Goal: Obtain resource: Download file/media

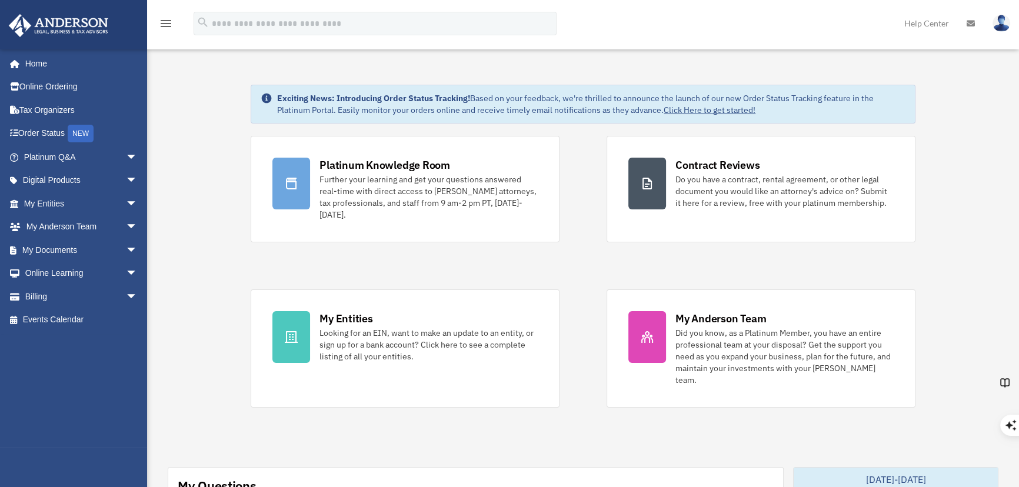
scroll to position [2736, 0]
click at [48, 246] on link "My Documents arrow_drop_down" at bounding box center [81, 250] width 147 height 24
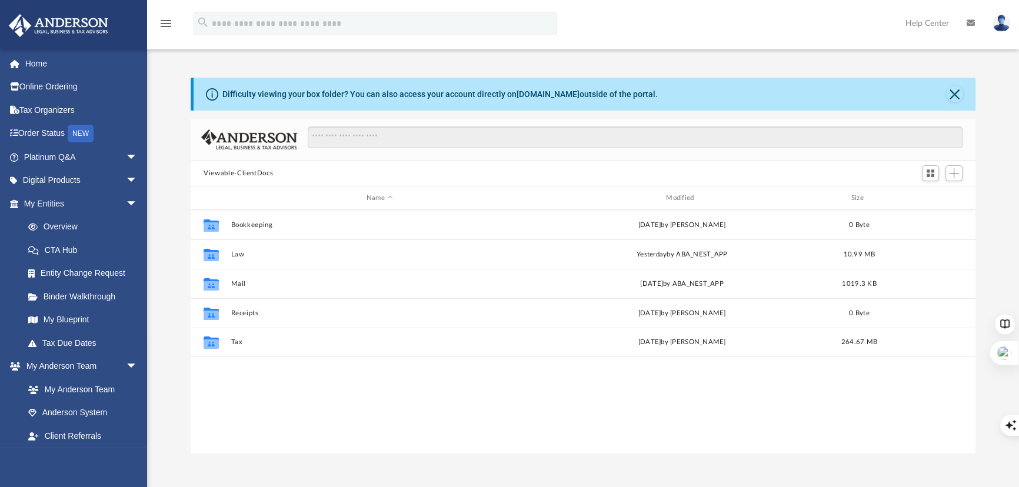
scroll to position [259, 777]
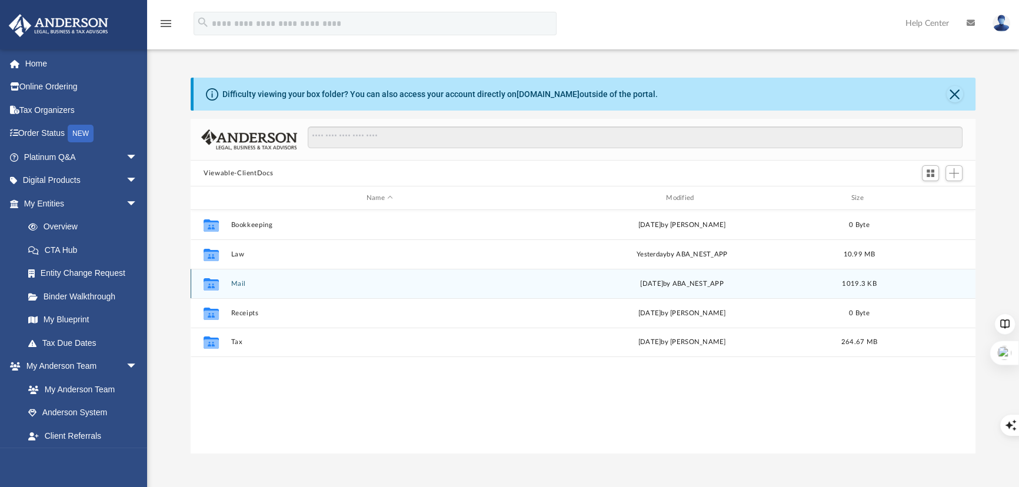
click at [243, 282] on button "Mail" at bounding box center [379, 284] width 297 height 8
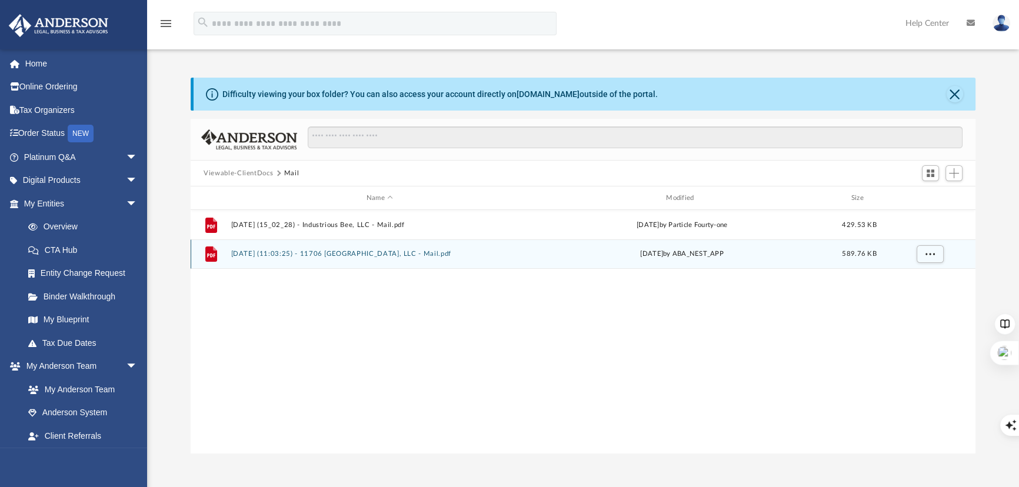
click at [413, 255] on button "[DATE] (11:03:25) - 11706 [GEOGRAPHIC_DATA], LLC - Mail.pdf" at bounding box center [379, 254] width 297 height 8
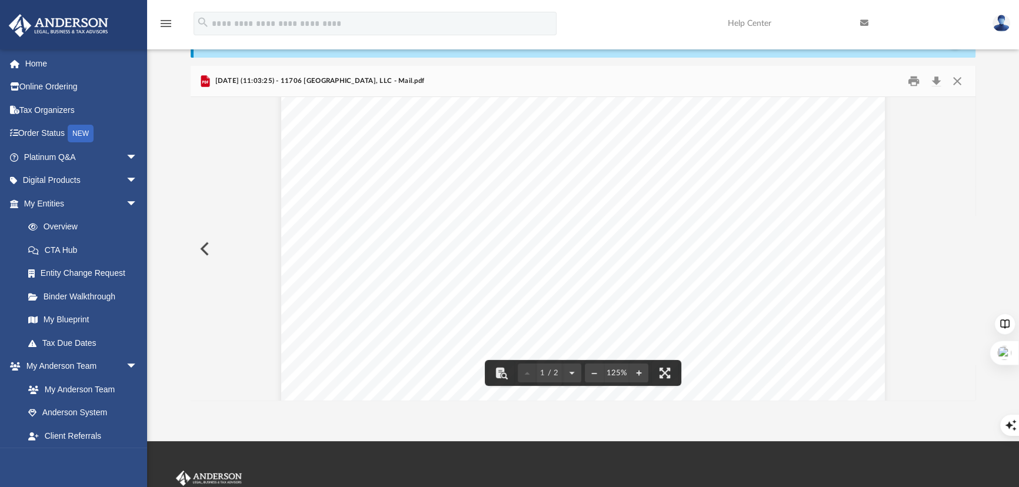
scroll to position [107, 0]
drag, startPoint x: 959, startPoint y: 76, endPoint x: 948, endPoint y: 85, distance: 14.2
click at [959, 76] on button "Close" at bounding box center [957, 81] width 21 height 18
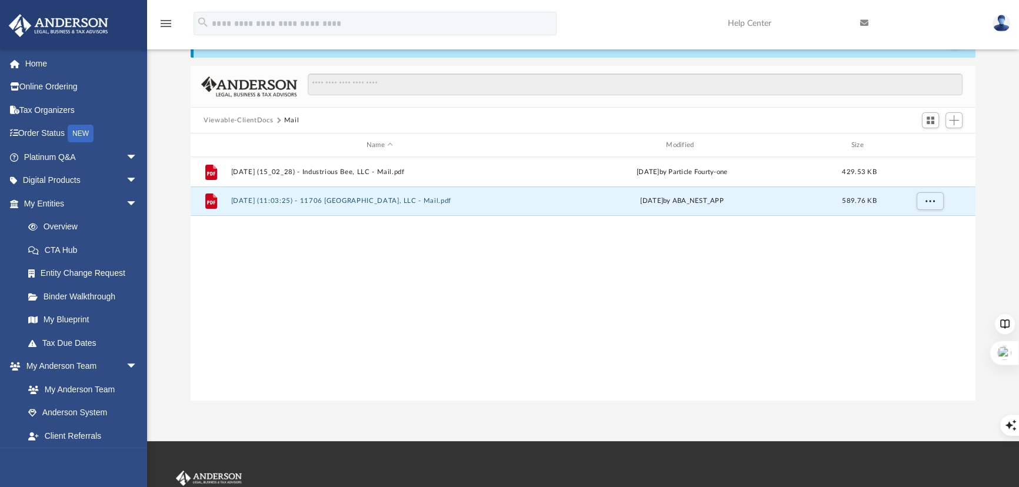
click at [253, 322] on div "File [DATE] (15_02_28) - Industrious Bee, LLC - Mail.pdf [DATE] by Particle Fou…" at bounding box center [583, 279] width 785 height 244
